Goal: Task Accomplishment & Management: Manage account settings

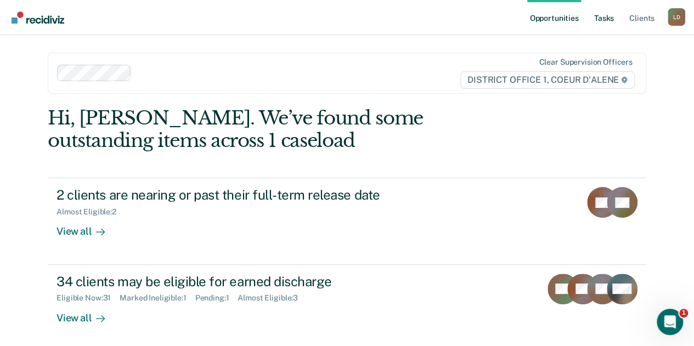
click at [609, 17] on link "Tasks" at bounding box center [604, 17] width 24 height 35
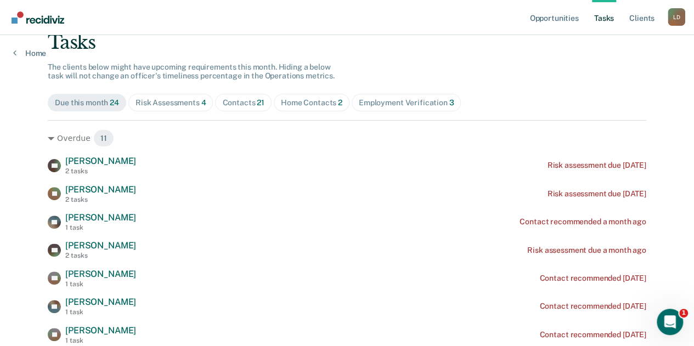
scroll to position [219, 0]
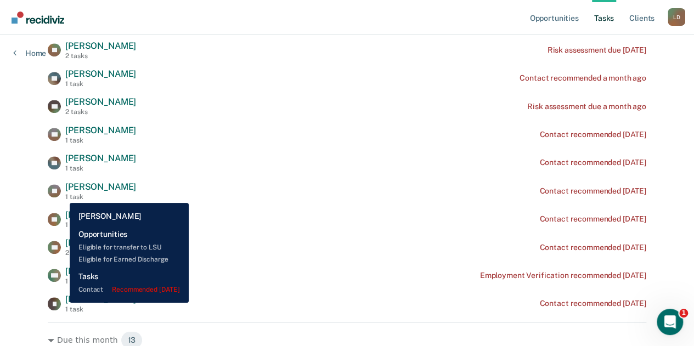
drag, startPoint x: 118, startPoint y: 300, endPoint x: 65, endPoint y: 300, distance: 52.6
click at [61, 302] on div "IF [PERSON_NAME] 1 task Contact recommended [DATE]" at bounding box center [347, 303] width 598 height 19
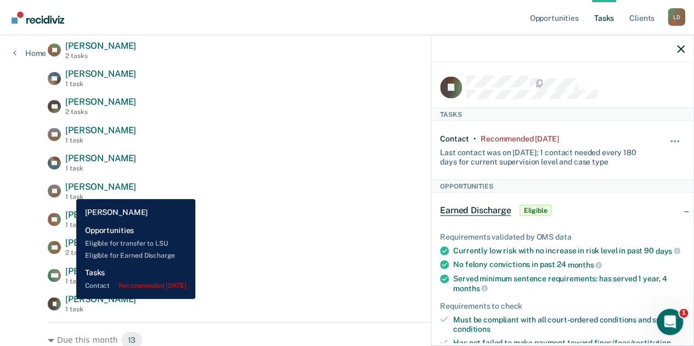
copy span "[PERSON_NAME]"
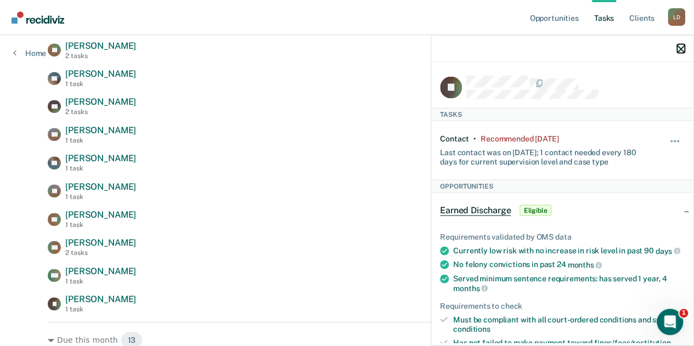
click at [680, 50] on icon "button" at bounding box center [681, 49] width 8 height 8
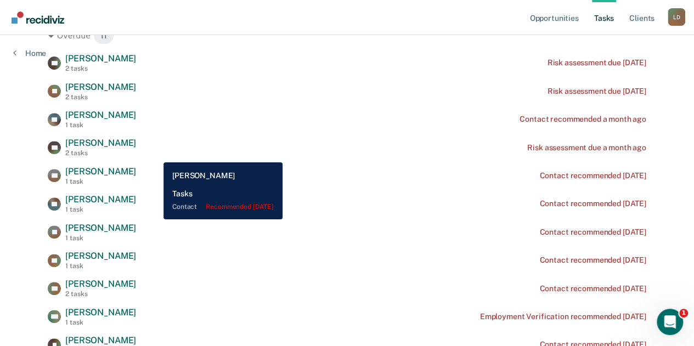
scroll to position [164, 0]
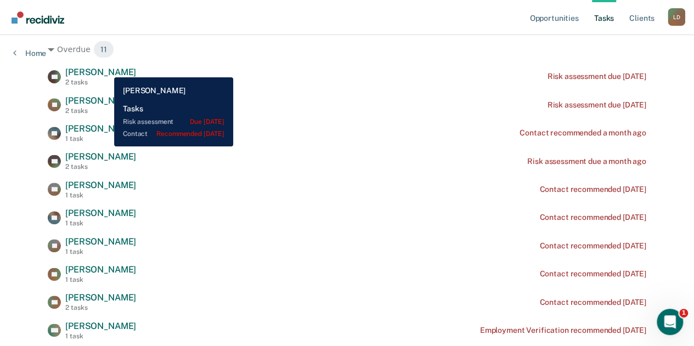
click at [106, 69] on span "[PERSON_NAME]" at bounding box center [100, 72] width 71 height 10
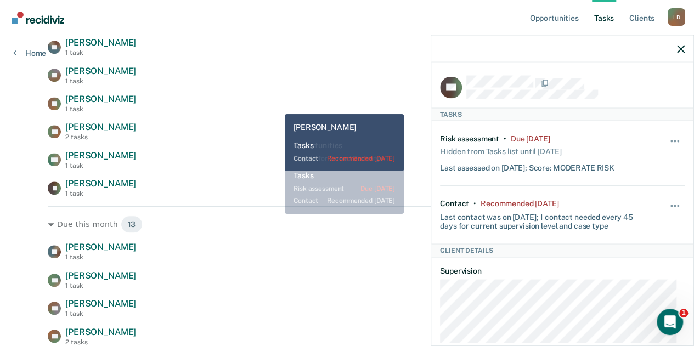
scroll to position [384, 0]
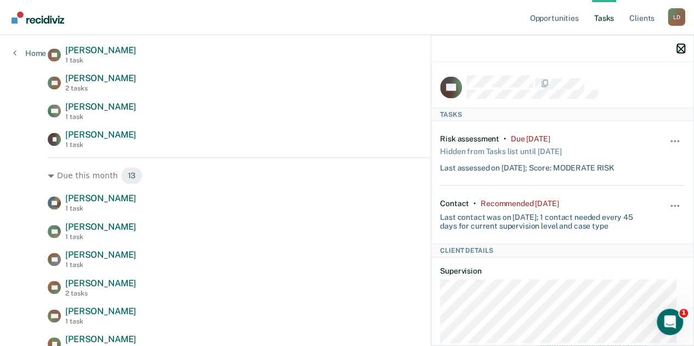
click at [680, 47] on icon "button" at bounding box center [681, 49] width 8 height 8
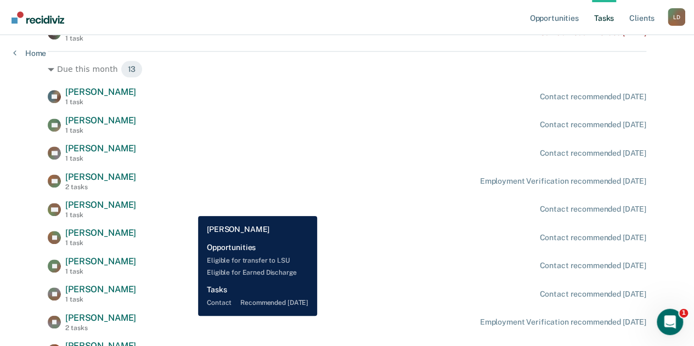
scroll to position [493, 0]
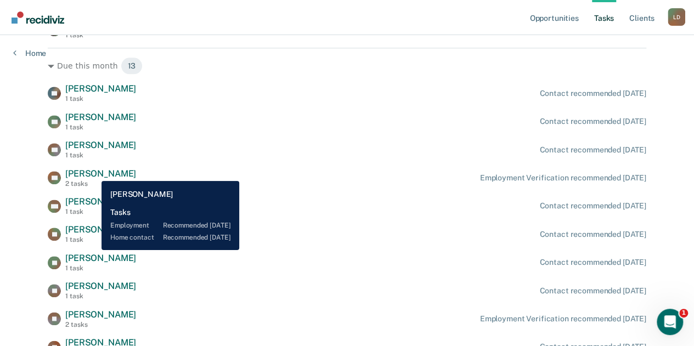
click at [93, 173] on span "[PERSON_NAME]" at bounding box center [100, 173] width 71 height 10
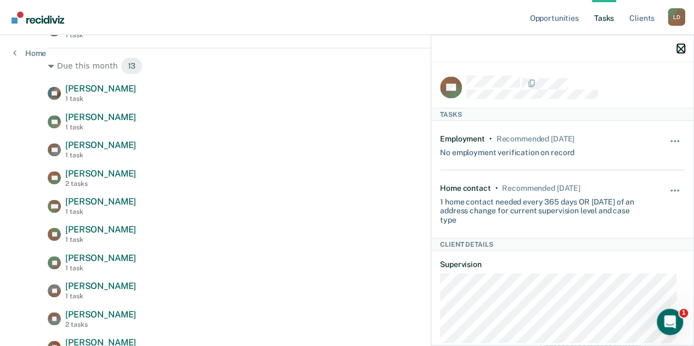
click at [681, 51] on icon "button" at bounding box center [681, 49] width 8 height 8
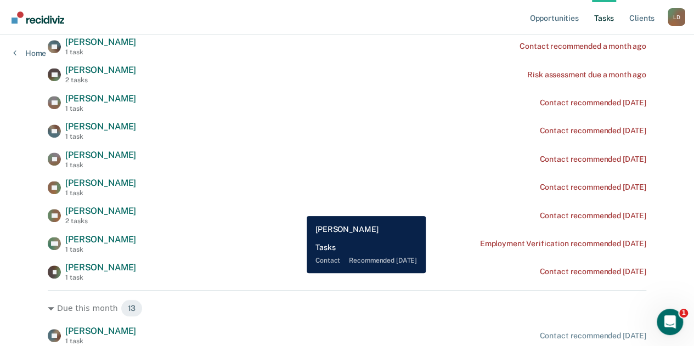
scroll to position [248, 0]
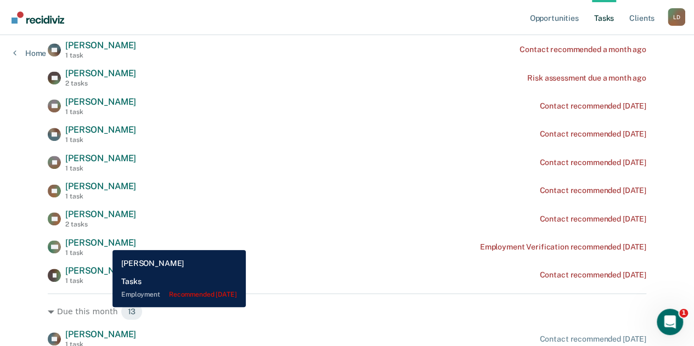
click at [104, 242] on span "[PERSON_NAME]" at bounding box center [100, 242] width 71 height 10
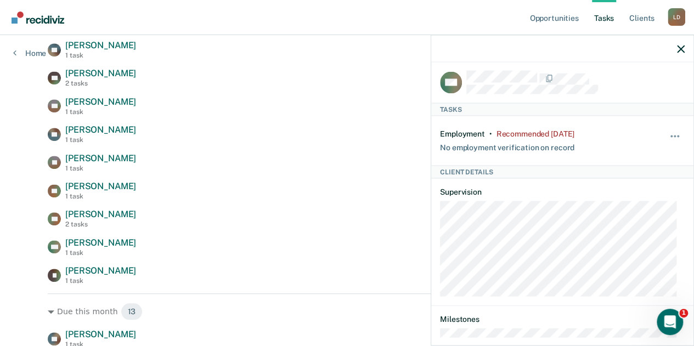
scroll to position [0, 0]
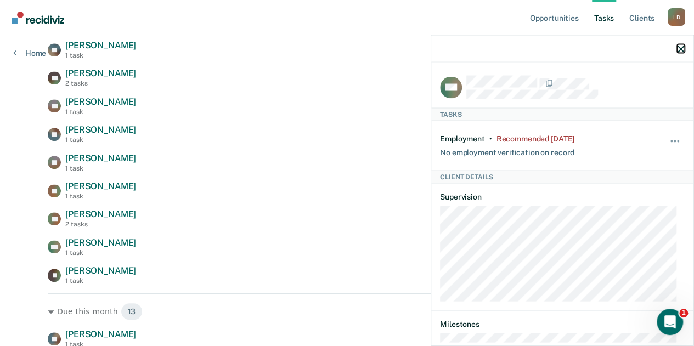
click at [677, 52] on icon "button" at bounding box center [681, 49] width 8 height 8
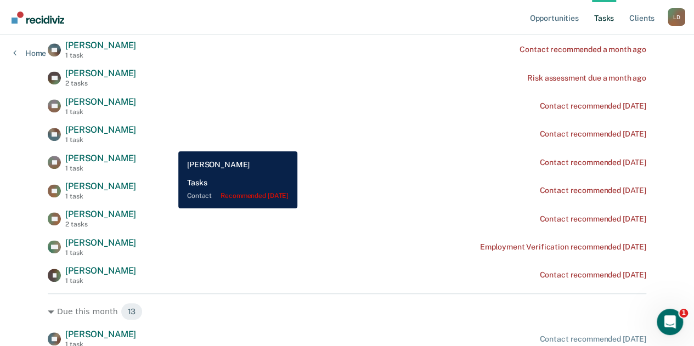
scroll to position [193, 0]
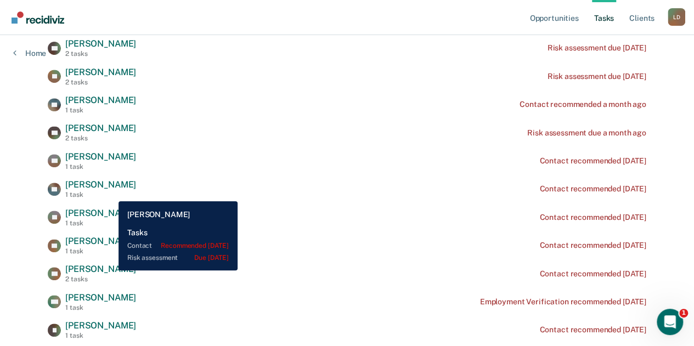
click at [110, 270] on span "[PERSON_NAME]" at bounding box center [100, 269] width 71 height 10
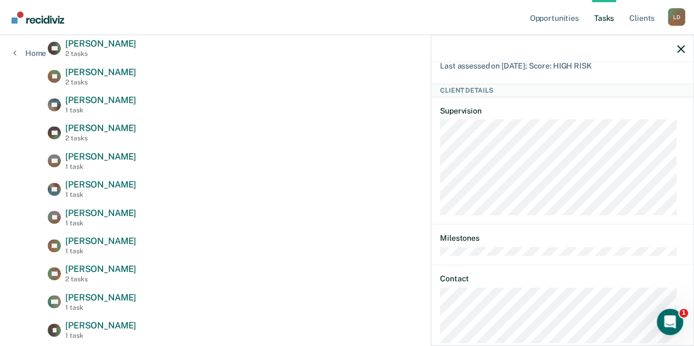
scroll to position [179, 0]
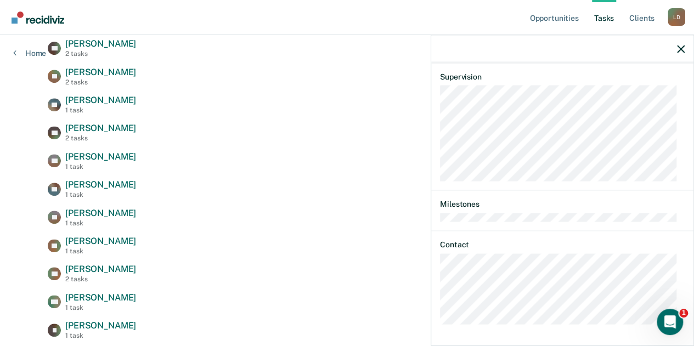
click at [606, 208] on dl "Milestones" at bounding box center [562, 210] width 245 height 22
